Goal: Task Accomplishment & Management: Use online tool/utility

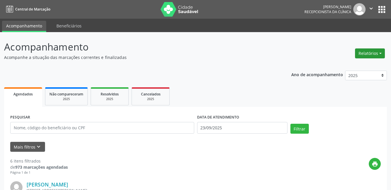
click at [368, 51] on button "Relatórios" at bounding box center [370, 53] width 30 height 10
click at [359, 64] on link "Agendamentos" at bounding box center [353, 66] width 63 height 8
select select "8"
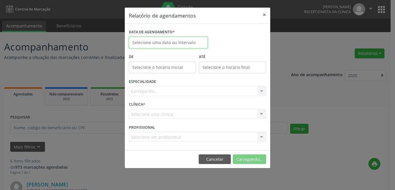
click at [176, 40] on input "text" at bounding box center [168, 43] width 79 height 12
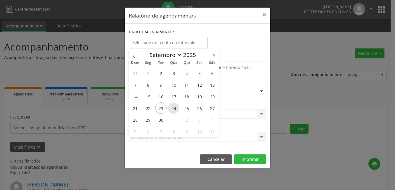
click at [174, 111] on span "24" at bounding box center [173, 108] width 11 height 11
type input "[DATE]"
click at [185, 106] on span "25" at bounding box center [186, 108] width 11 height 11
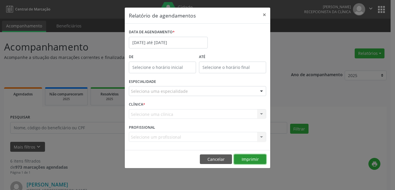
click at [259, 161] on button "Imprimir" at bounding box center [250, 160] width 32 height 10
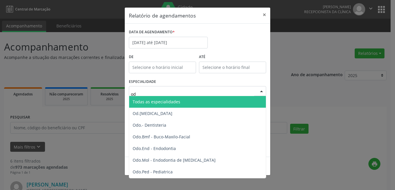
type input "odo"
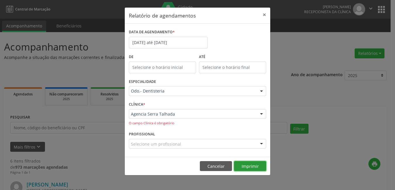
click at [243, 165] on button "Imprimir" at bounding box center [250, 166] width 32 height 10
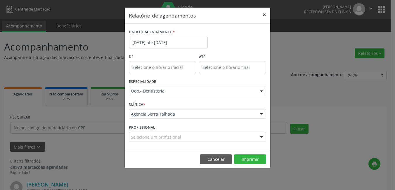
click at [265, 14] on button "×" at bounding box center [265, 15] width 12 height 14
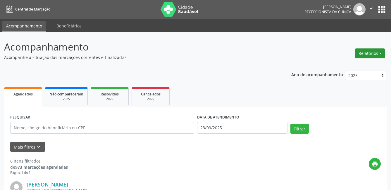
click at [381, 54] on button "Relatórios" at bounding box center [370, 53] width 30 height 10
click at [351, 66] on link "Agendamentos" at bounding box center [353, 66] width 63 height 8
select select "8"
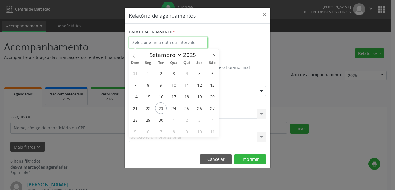
click at [188, 44] on input "text" at bounding box center [168, 43] width 79 height 12
click at [176, 109] on span "24" at bounding box center [173, 108] width 11 height 11
type input "[DATE]"
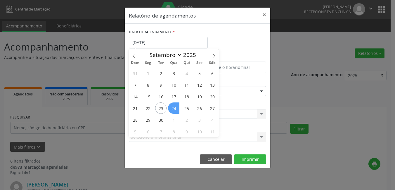
click at [176, 109] on span "24" at bounding box center [173, 108] width 11 height 11
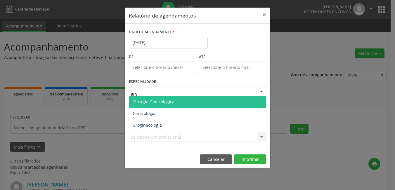
type input "gine"
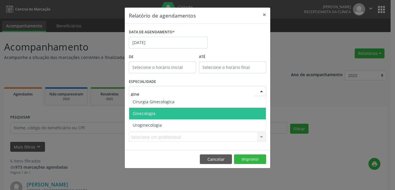
click at [155, 112] on span "Ginecologia" at bounding box center [144, 114] width 23 height 6
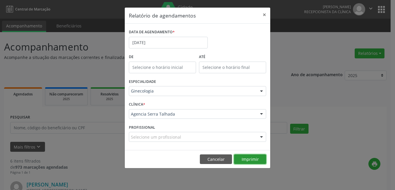
click at [256, 160] on button "Imprimir" at bounding box center [250, 160] width 32 height 10
click at [263, 15] on button "×" at bounding box center [265, 15] width 12 height 14
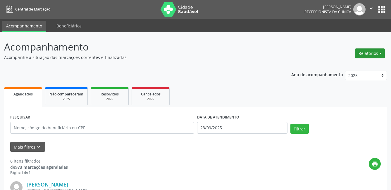
click at [375, 53] on button "Relatórios" at bounding box center [370, 53] width 30 height 10
click at [352, 65] on link "Agendamentos" at bounding box center [353, 66] width 63 height 8
select select "8"
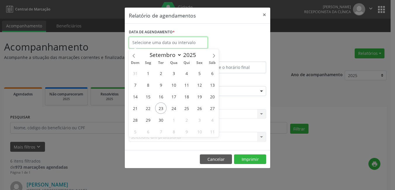
click at [190, 42] on input "text" at bounding box center [168, 43] width 79 height 12
click at [174, 110] on span "24" at bounding box center [173, 108] width 11 height 11
type input "[DATE]"
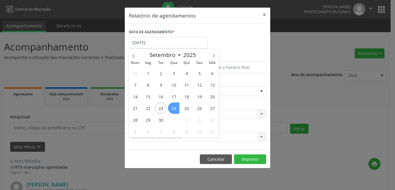
click at [174, 110] on span "24" at bounding box center [173, 108] width 11 height 11
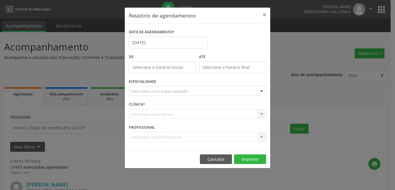
click at [181, 115] on div "Selecione uma clínica Agencia Serra Talhada Nenhum resultado encontrado para: "…" at bounding box center [197, 114] width 137 height 10
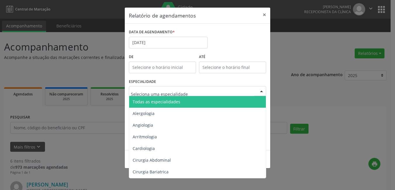
click at [262, 89] on div at bounding box center [261, 91] width 9 height 10
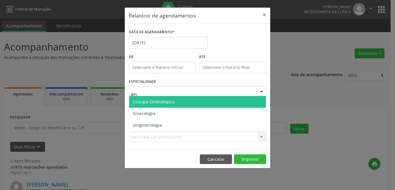
type input "gine"
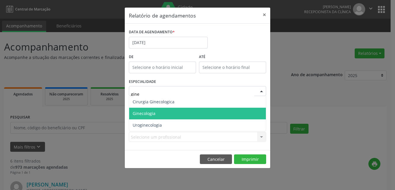
click at [162, 115] on span "Ginecologia" at bounding box center [197, 114] width 137 height 12
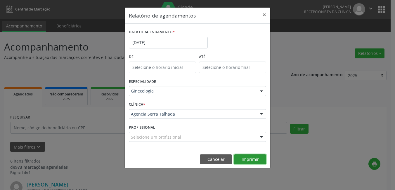
click at [247, 162] on button "Imprimir" at bounding box center [250, 160] width 32 height 10
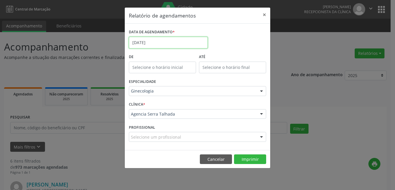
click at [160, 39] on input "[DATE]" at bounding box center [168, 43] width 79 height 12
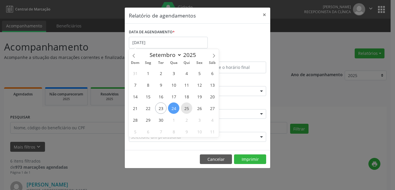
click at [188, 108] on span "25" at bounding box center [186, 108] width 11 height 11
type input "[DATE]"
click at [188, 108] on span "25" at bounding box center [186, 108] width 11 height 11
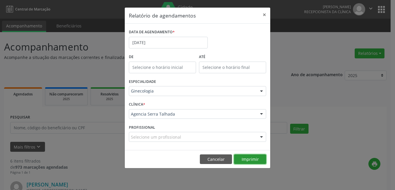
click at [249, 161] on button "Imprimir" at bounding box center [250, 160] width 32 height 10
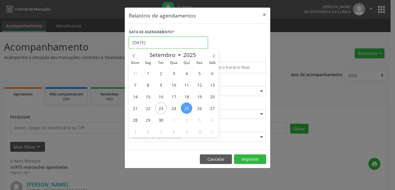
click at [189, 45] on input "[DATE]" at bounding box center [168, 43] width 79 height 12
click at [198, 108] on span "26" at bounding box center [199, 108] width 11 height 11
type input "[DATE]"
click at [198, 108] on span "26" at bounding box center [199, 108] width 11 height 11
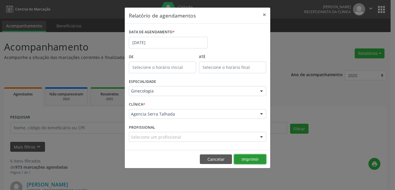
click at [246, 161] on button "Imprimir" at bounding box center [250, 160] width 32 height 10
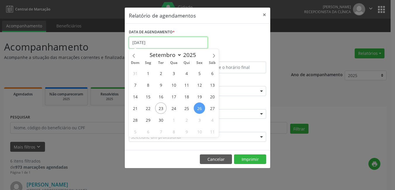
click at [164, 45] on input "[DATE]" at bounding box center [168, 43] width 79 height 12
click at [185, 110] on span "25" at bounding box center [186, 108] width 11 height 11
type input "[DATE]"
click at [185, 110] on span "25" at bounding box center [186, 108] width 11 height 11
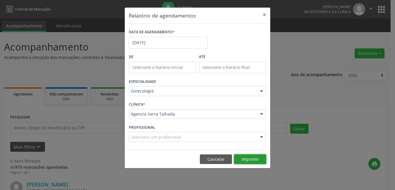
click at [255, 163] on button "Imprimir" at bounding box center [250, 160] width 32 height 10
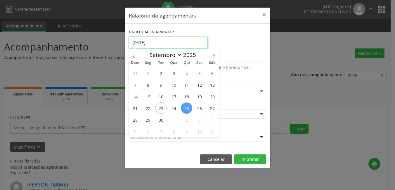
click at [159, 41] on input "[DATE]" at bounding box center [168, 43] width 79 height 12
click at [200, 108] on span "26" at bounding box center [199, 108] width 11 height 11
type input "[DATE]"
click at [200, 108] on span "26" at bounding box center [199, 108] width 11 height 11
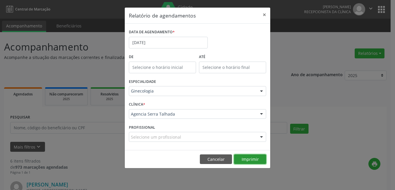
click at [245, 159] on button "Imprimir" at bounding box center [250, 160] width 32 height 10
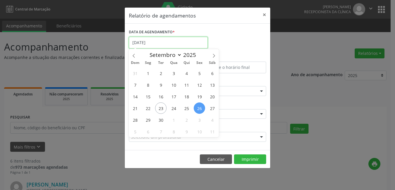
click at [169, 40] on input "[DATE]" at bounding box center [168, 43] width 79 height 12
click at [176, 109] on span "24" at bounding box center [173, 108] width 11 height 11
type input "[DATE]"
click at [176, 109] on span "24" at bounding box center [173, 108] width 11 height 11
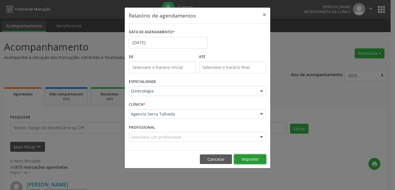
click at [253, 159] on button "Imprimir" at bounding box center [250, 160] width 32 height 10
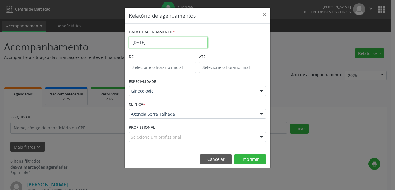
click at [195, 43] on input "[DATE]" at bounding box center [168, 43] width 79 height 12
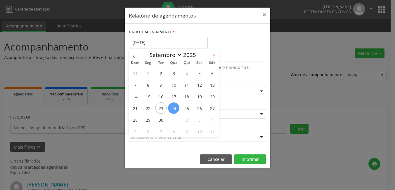
click at [214, 56] on icon at bounding box center [214, 56] width 2 height 4
select select "9"
click at [176, 74] on span "1" at bounding box center [173, 72] width 11 height 11
type input "[DATE]"
click at [176, 74] on span "1" at bounding box center [173, 72] width 11 height 11
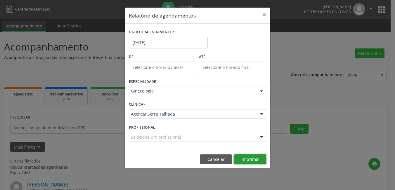
click at [244, 160] on button "Imprimir" at bounding box center [250, 160] width 32 height 10
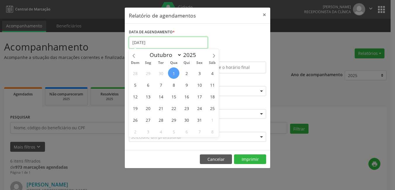
click at [161, 46] on input "[DATE]" at bounding box center [168, 43] width 79 height 12
click at [134, 56] on icon at bounding box center [134, 56] width 4 height 4
select select "8"
click at [189, 110] on span "25" at bounding box center [186, 108] width 11 height 11
type input "[DATE]"
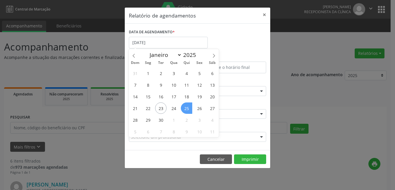
click at [189, 110] on span "25" at bounding box center [186, 108] width 11 height 11
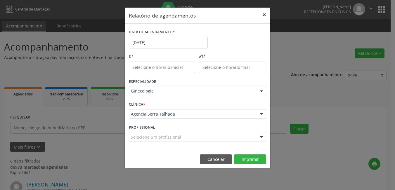
click at [264, 15] on button "×" at bounding box center [265, 15] width 12 height 14
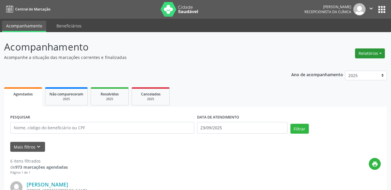
click at [372, 50] on button "Relatórios" at bounding box center [370, 53] width 30 height 10
click at [351, 66] on link "Agendamentos" at bounding box center [353, 66] width 63 height 8
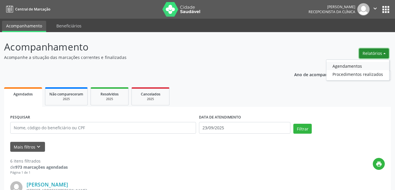
select select "8"
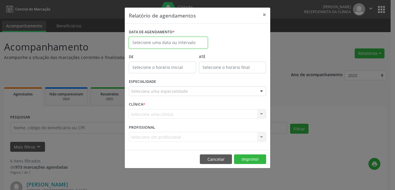
click at [191, 42] on input "text" at bounding box center [168, 43] width 79 height 12
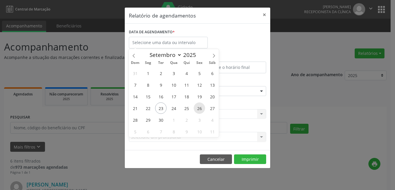
click at [200, 110] on span "26" at bounding box center [199, 108] width 11 height 11
type input "[DATE]"
click at [200, 110] on span "26" at bounding box center [199, 108] width 11 height 11
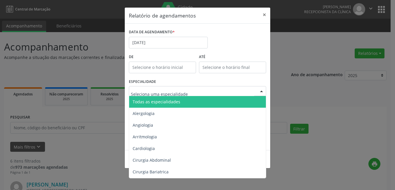
click at [261, 91] on div at bounding box center [261, 91] width 9 height 10
type input "gin"
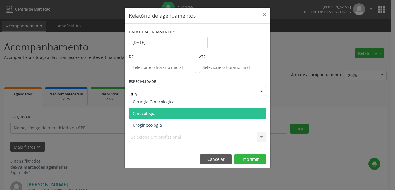
click at [197, 114] on span "Ginecologia" at bounding box center [197, 114] width 137 height 12
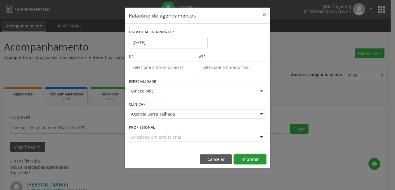
click at [247, 161] on button "Imprimir" at bounding box center [250, 160] width 32 height 10
click at [266, 15] on button "×" at bounding box center [265, 15] width 12 height 14
